Goal: Information Seeking & Learning: Find contact information

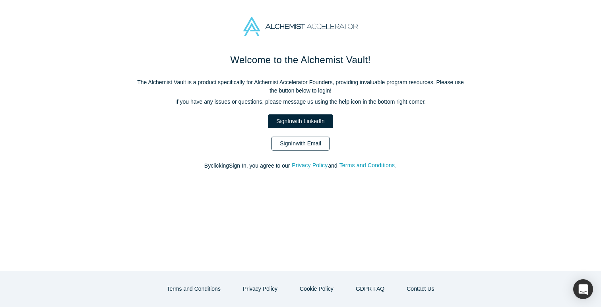
click at [316, 145] on link "Sign In with Email" at bounding box center [300, 144] width 58 height 14
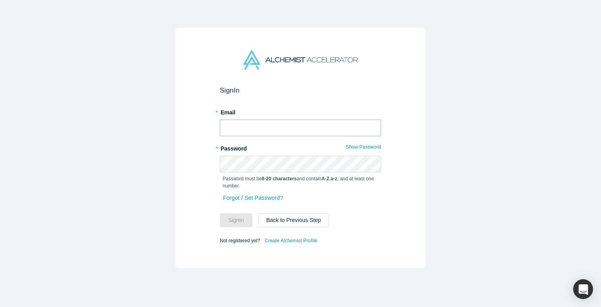
type input "[EMAIL_ADDRESS][DOMAIN_NAME]"
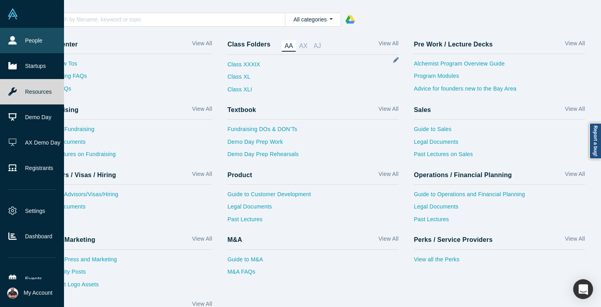
click at [15, 36] on icon at bounding box center [12, 40] width 8 height 8
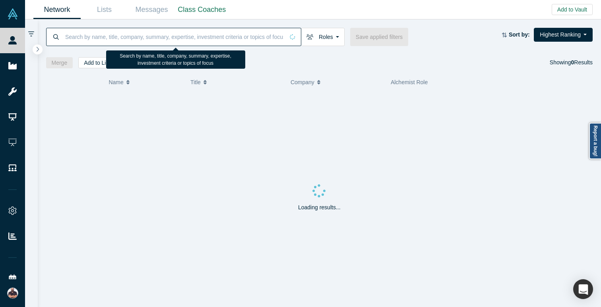
click at [235, 35] on input at bounding box center [174, 36] width 220 height 19
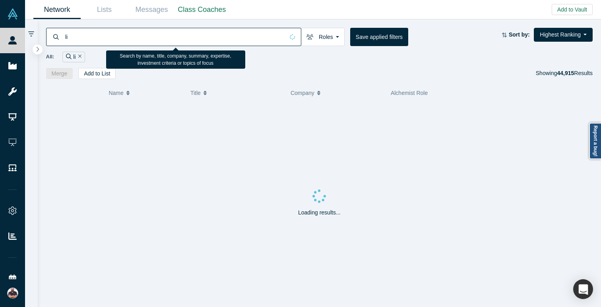
type input "l"
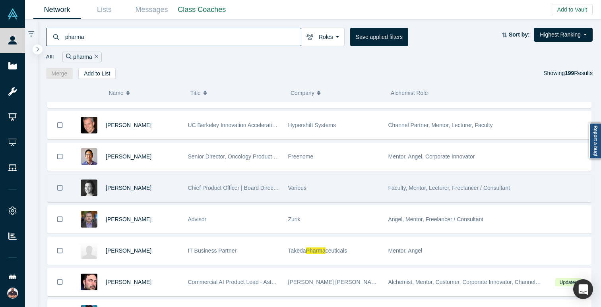
scroll to position [149, 0]
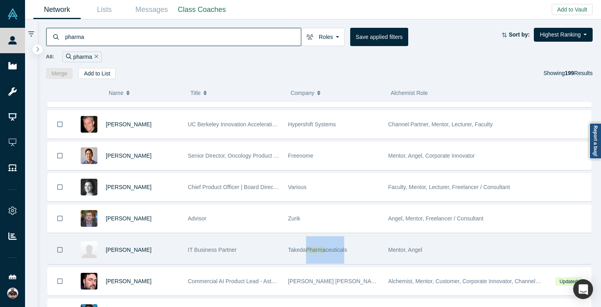
drag, startPoint x: 346, startPoint y: 250, endPoint x: 308, endPoint y: 252, distance: 37.8
click at [308, 252] on span "Takeda Pharma ceuticals" at bounding box center [317, 250] width 59 height 6
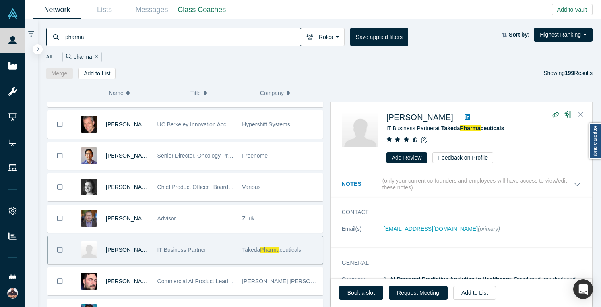
drag, startPoint x: 312, startPoint y: 252, endPoint x: 484, endPoint y: 133, distance: 208.9
click at [484, 133] on div "[PERSON_NAME] Head of Sales & Business Development (interim) Mobiz [PERSON_NAME…" at bounding box center [319, 204] width 547 height 205
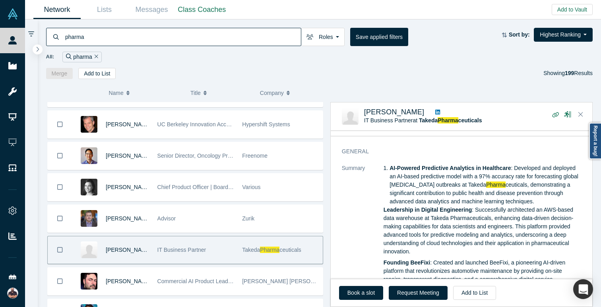
scroll to position [68, 0]
drag, startPoint x: 521, startPoint y: 186, endPoint x: 479, endPoint y: 188, distance: 41.4
click at [479, 188] on li "AI-Powered Predictive Analytics in Healthcare : Developed and deployed an AI-ba…" at bounding box center [486, 186] width 192 height 42
copy li "Pharma ceuticals"
click at [79, 34] on input "pharma" at bounding box center [182, 36] width 236 height 19
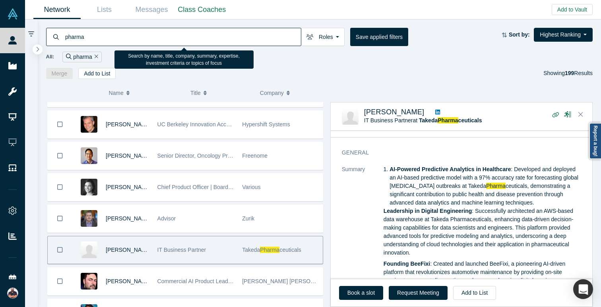
click at [79, 34] on input "pharma" at bounding box center [182, 36] width 236 height 19
paste input "Pharmaceuticals"
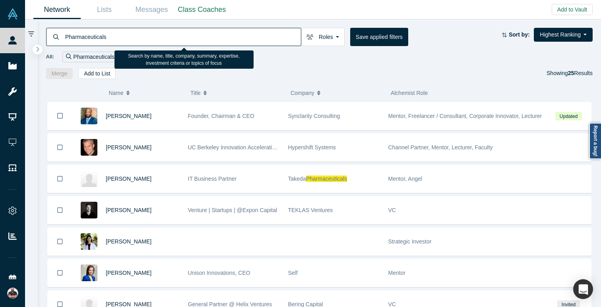
click at [110, 35] on input "Pharmaceuticals" at bounding box center [182, 36] width 236 height 19
click at [109, 35] on input "Pharmaceuticals" at bounding box center [182, 36] width 236 height 19
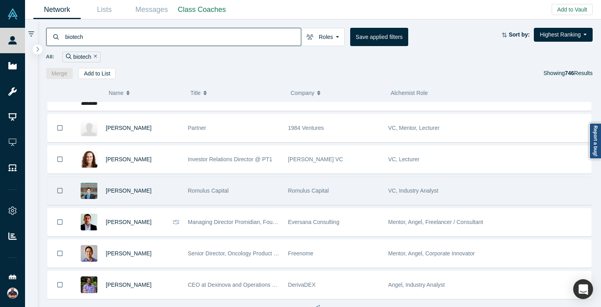
scroll to position [434, 0]
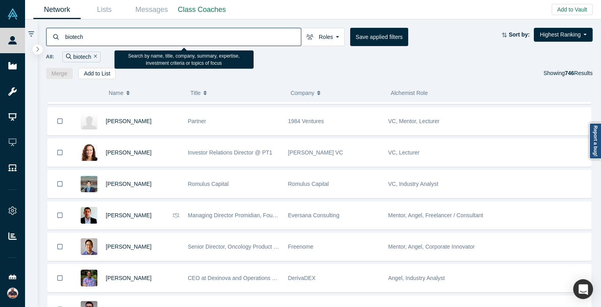
click at [144, 35] on input "biotech" at bounding box center [182, 36] width 236 height 19
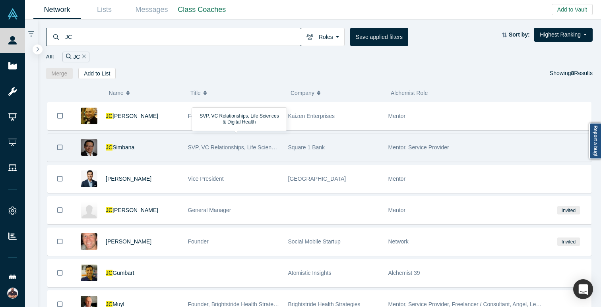
click at [224, 146] on span "SVP, VC Relationships, Life Sciences & Digital Health" at bounding box center [254, 147] width 132 height 6
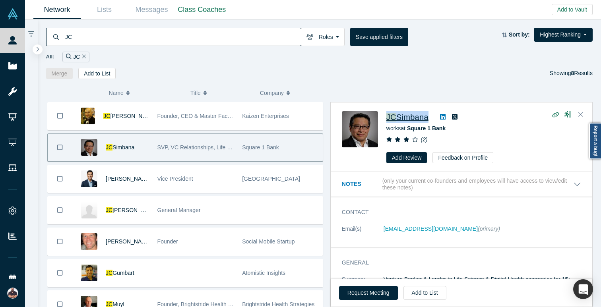
drag, startPoint x: 434, startPoint y: 116, endPoint x: 386, endPoint y: 117, distance: 48.5
click at [386, 117] on div "[PERSON_NAME]" at bounding box center [483, 117] width 195 height 12
copy div "[PERSON_NAME]"
click at [554, 114] on icon "button" at bounding box center [556, 115] width 8 height 6
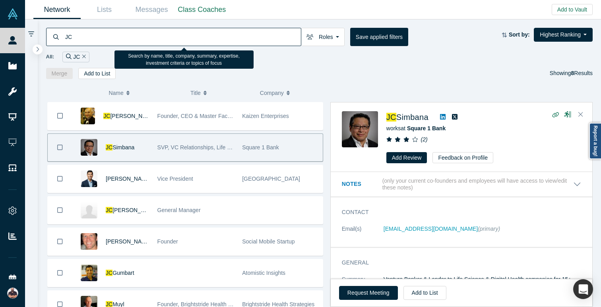
click at [71, 35] on input "JC" at bounding box center [182, 36] width 236 height 19
paste input "[PERSON_NAME] M.D."
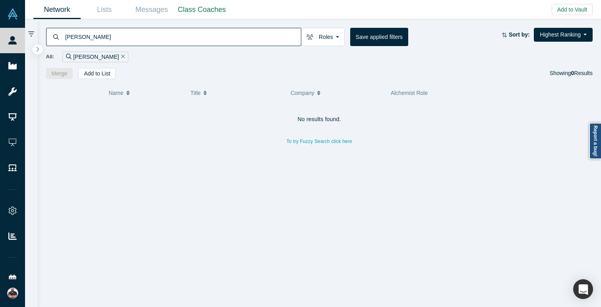
type input "[PERSON_NAME]"
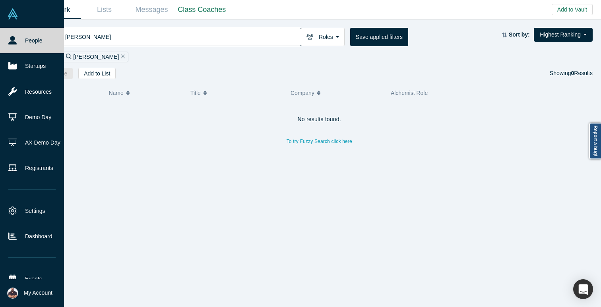
click at [27, 44] on link "People" at bounding box center [32, 40] width 64 height 25
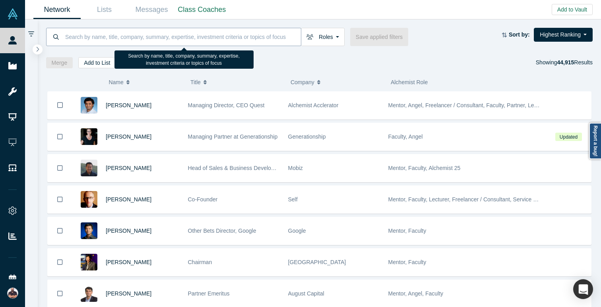
click at [187, 31] on input at bounding box center [182, 36] width 236 height 19
paste input "[PERSON_NAME]"
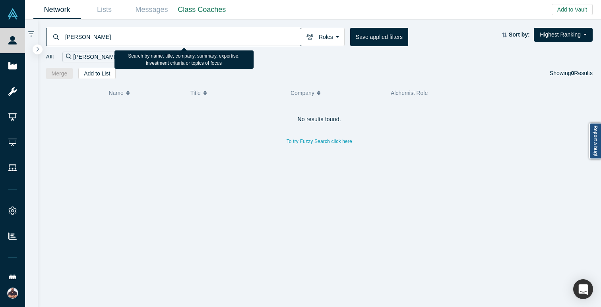
click at [89, 37] on input "[PERSON_NAME]" at bounding box center [182, 36] width 236 height 19
click at [153, 35] on input "[PERSON_NAME]" at bounding box center [182, 36] width 236 height 19
type input "[PERSON_NAME]"
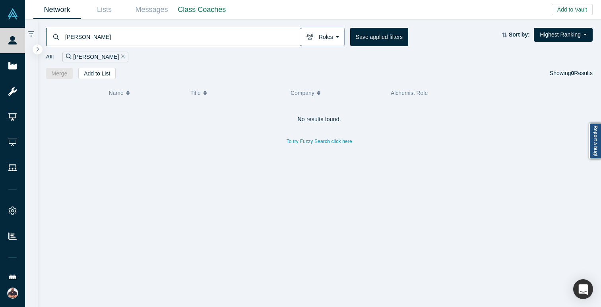
click at [340, 39] on button "Roles" at bounding box center [323, 37] width 44 height 18
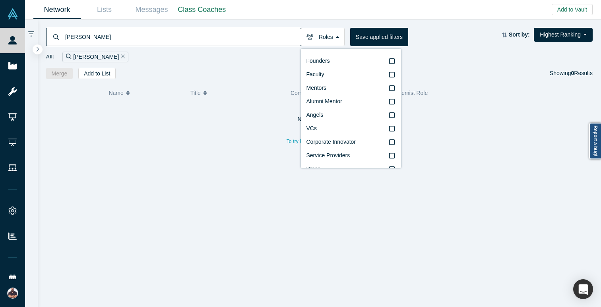
click at [109, 55] on div "[PERSON_NAME]" at bounding box center [95, 57] width 66 height 11
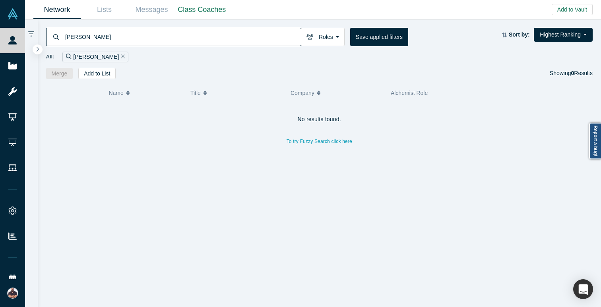
click at [121, 56] on icon "Remove Filter" at bounding box center [123, 57] width 4 height 6
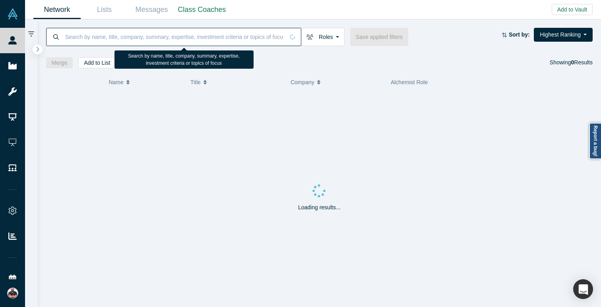
click at [73, 38] on input at bounding box center [174, 36] width 220 height 19
paste input "[PERSON_NAME]"
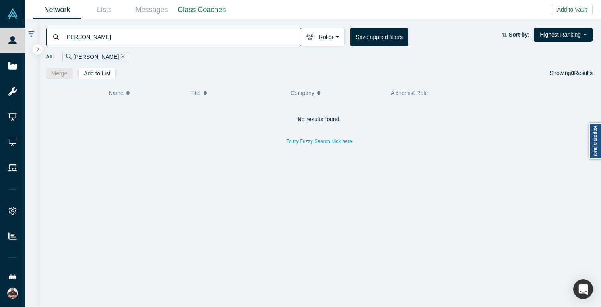
type input "[PERSON_NAME]"
